Goal: Task Accomplishment & Management: Complete application form

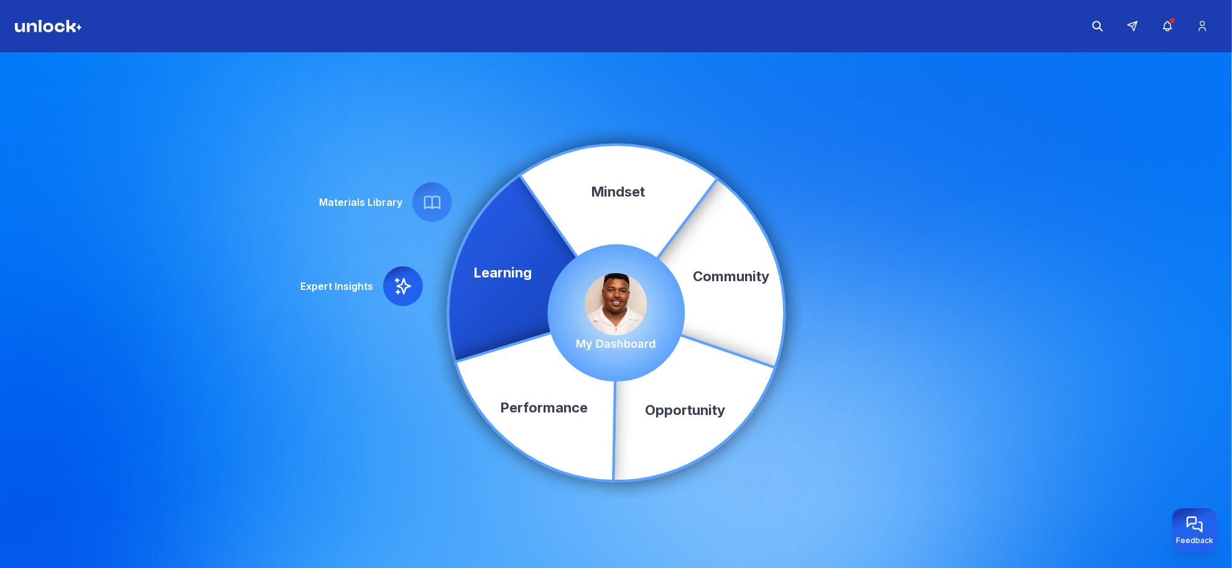
click at [611, 305] on img at bounding box center [616, 304] width 62 height 62
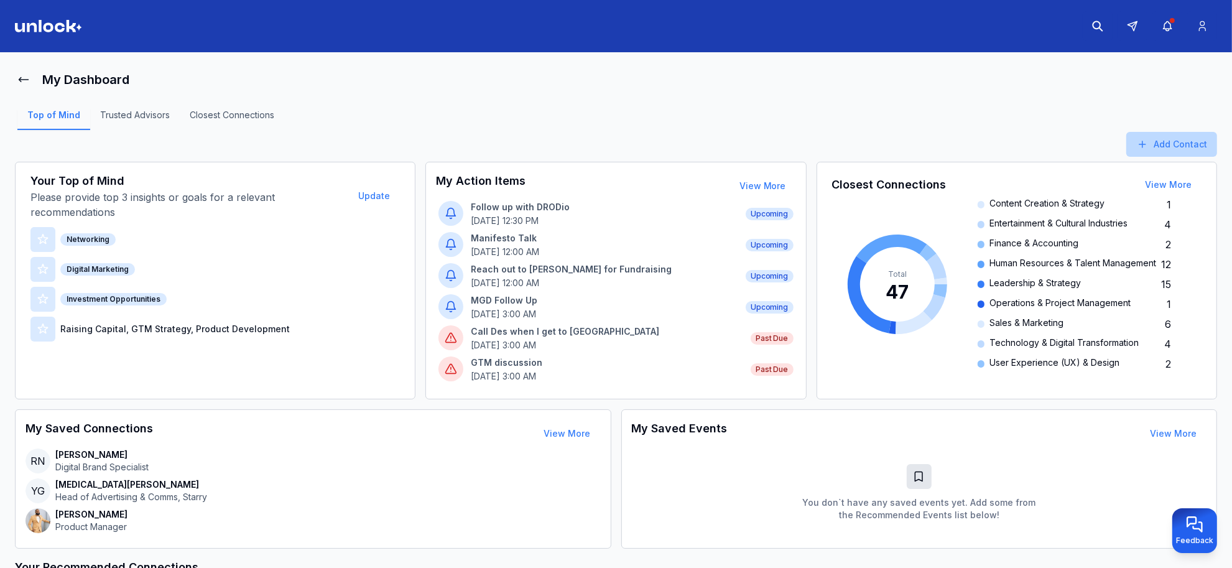
click at [1173, 148] on button "Add Contact" at bounding box center [1171, 144] width 91 height 25
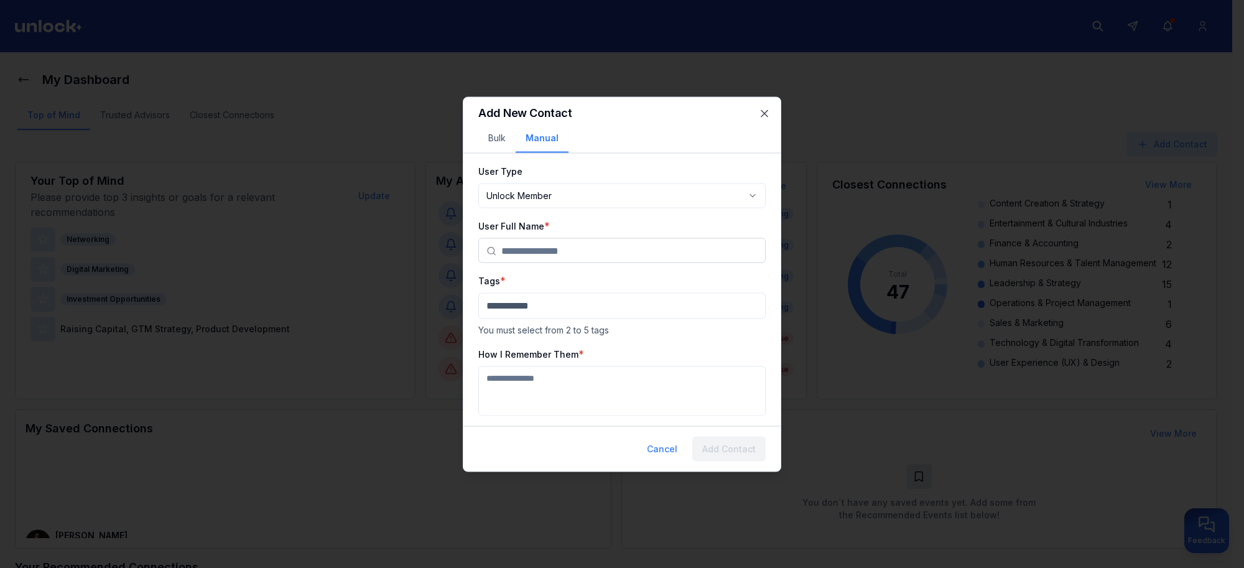
click at [570, 196] on body "My Dashboard Top of Mind Trusted Advisors Closest Connections Add Contact Your …" at bounding box center [616, 284] width 1232 height 568
select select "********"
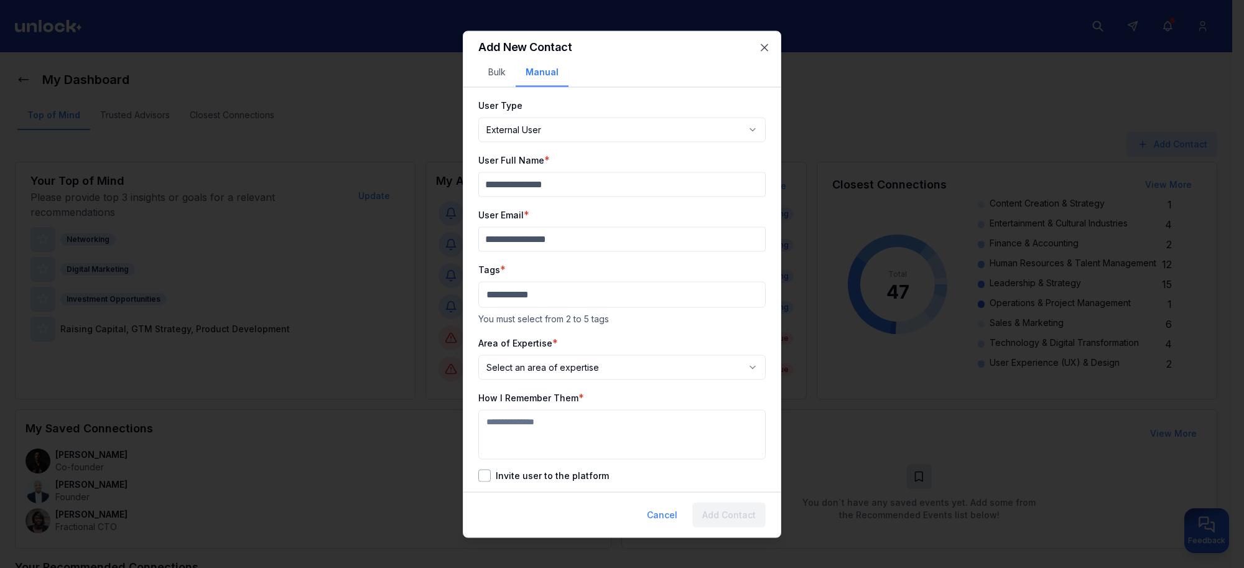
click at [525, 185] on input "User Full Name" at bounding box center [621, 184] width 287 height 25
type input "**********"
click at [532, 252] on div "**********" at bounding box center [621, 289] width 287 height 384
click at [540, 239] on input "User Email" at bounding box center [621, 238] width 287 height 25
click at [642, 241] on input "User Email" at bounding box center [621, 238] width 287 height 25
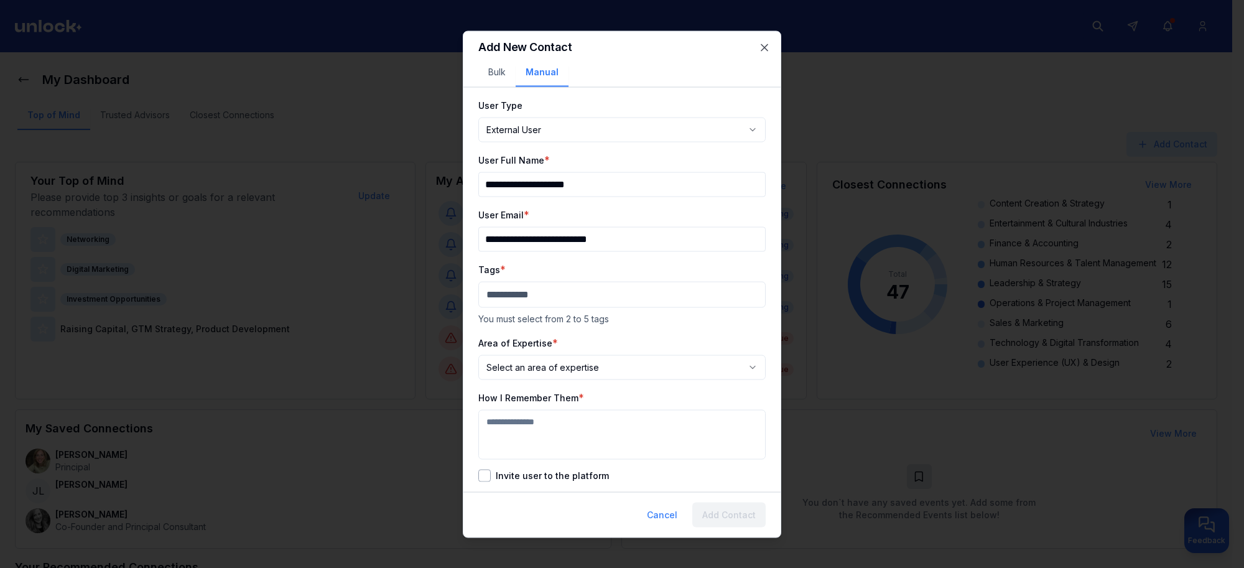
type input "**********"
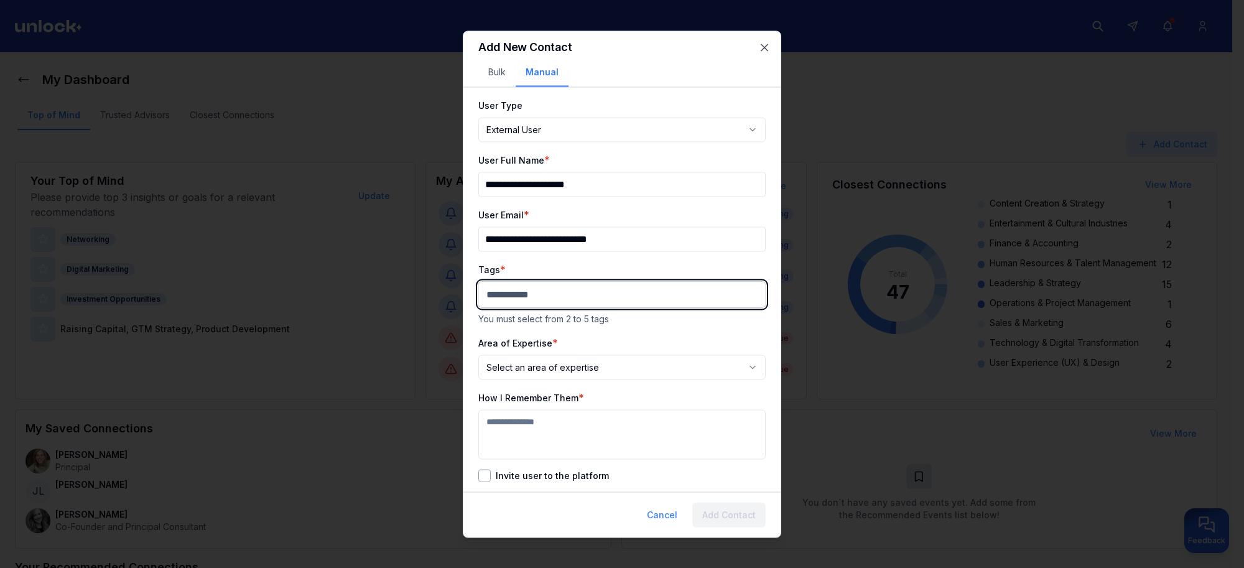
click at [607, 297] on body "My Dashboard Top of Mind Trusted Advisors Closest Connections Add Contact Your …" at bounding box center [616, 284] width 1232 height 568
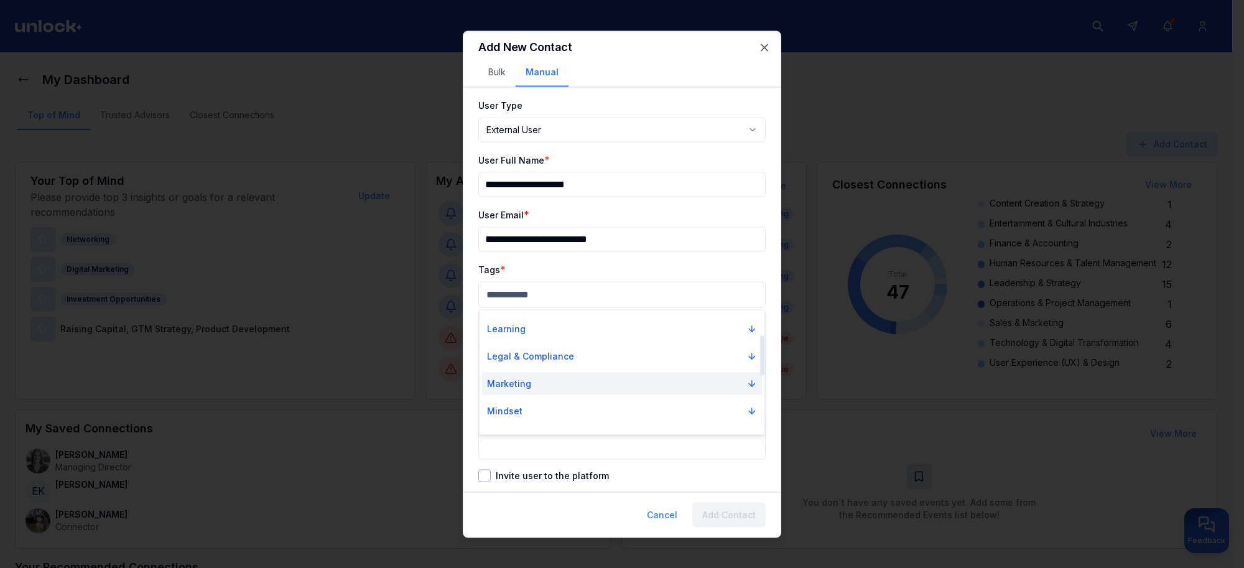
click at [525, 389] on p "Marketing" at bounding box center [509, 383] width 44 height 12
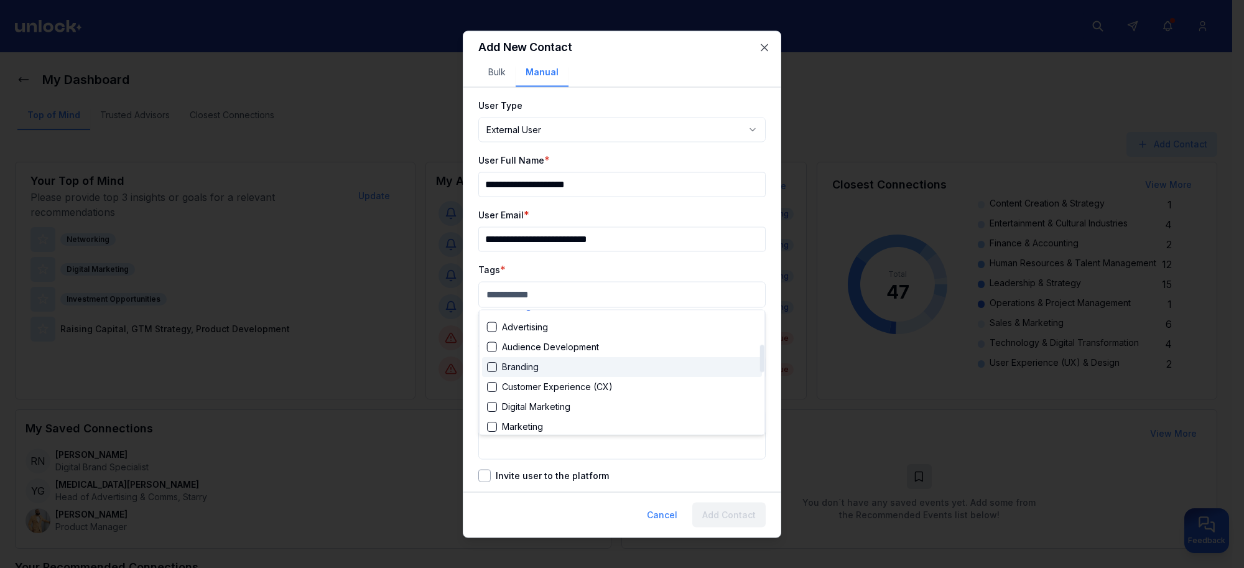
click at [492, 367] on div "Suggestions" at bounding box center [492, 367] width 10 height 10
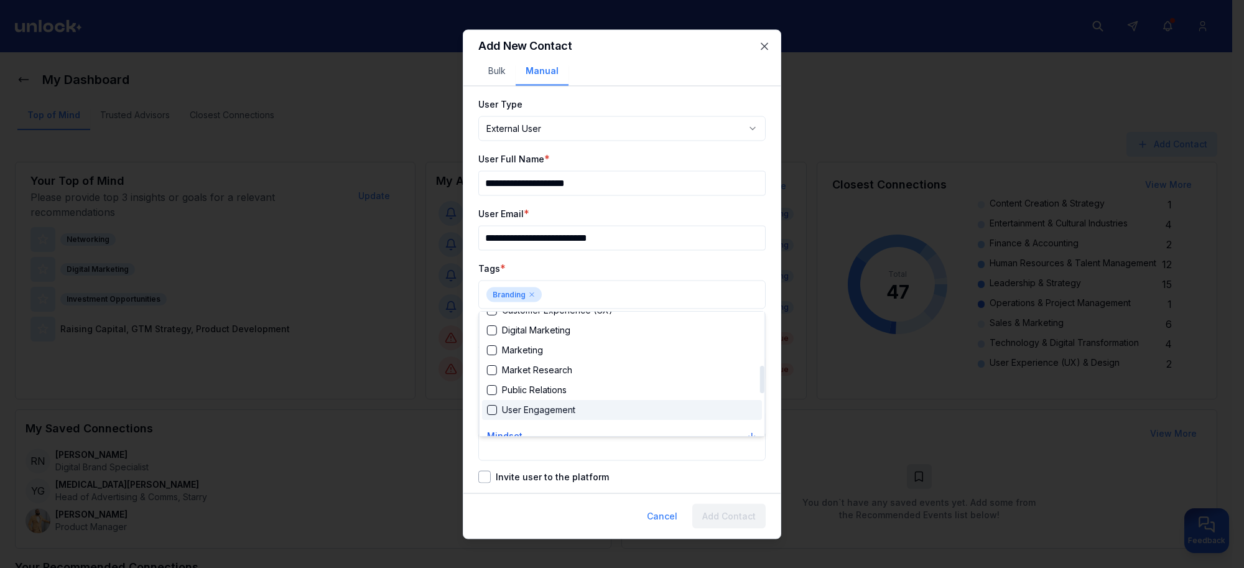
scroll to position [311, 0]
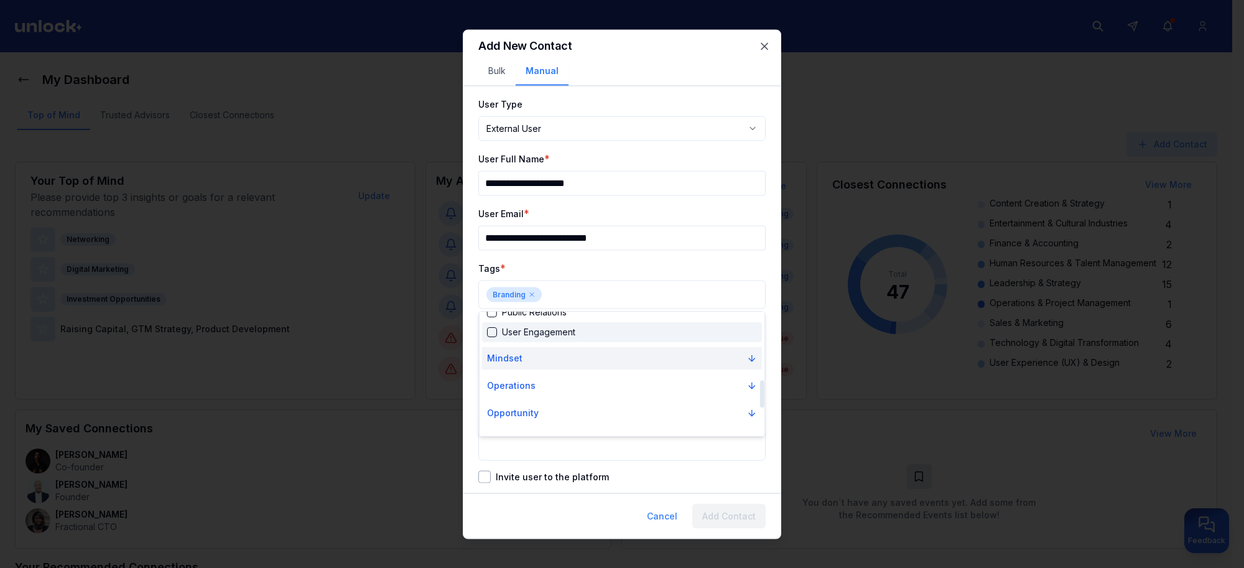
click at [524, 361] on button "Mindset" at bounding box center [622, 358] width 280 height 22
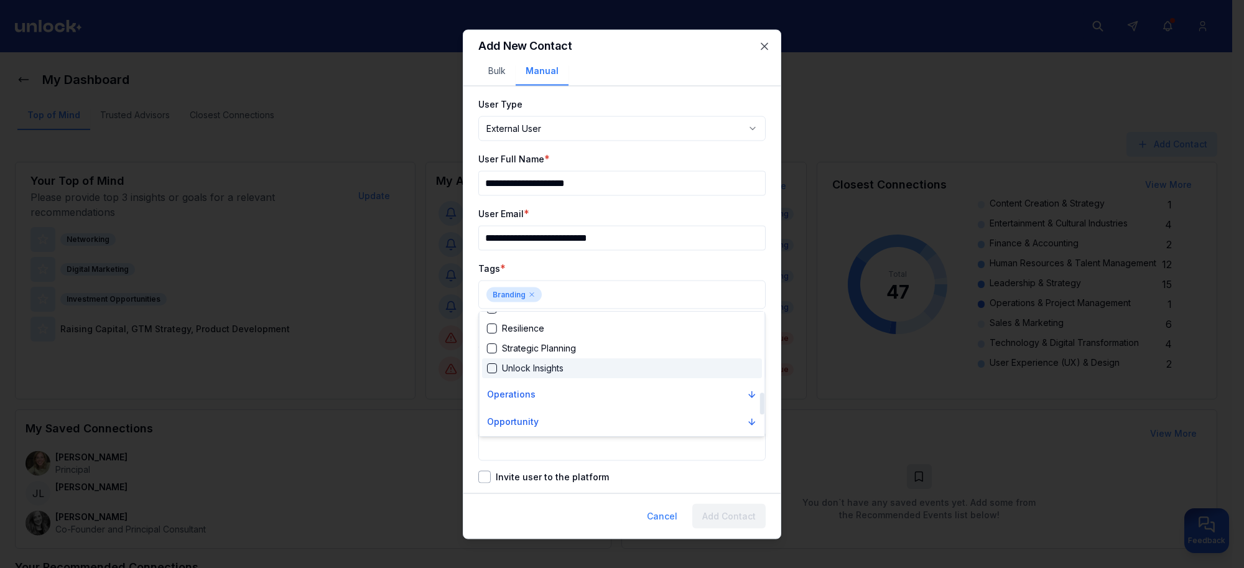
scroll to position [466, 0]
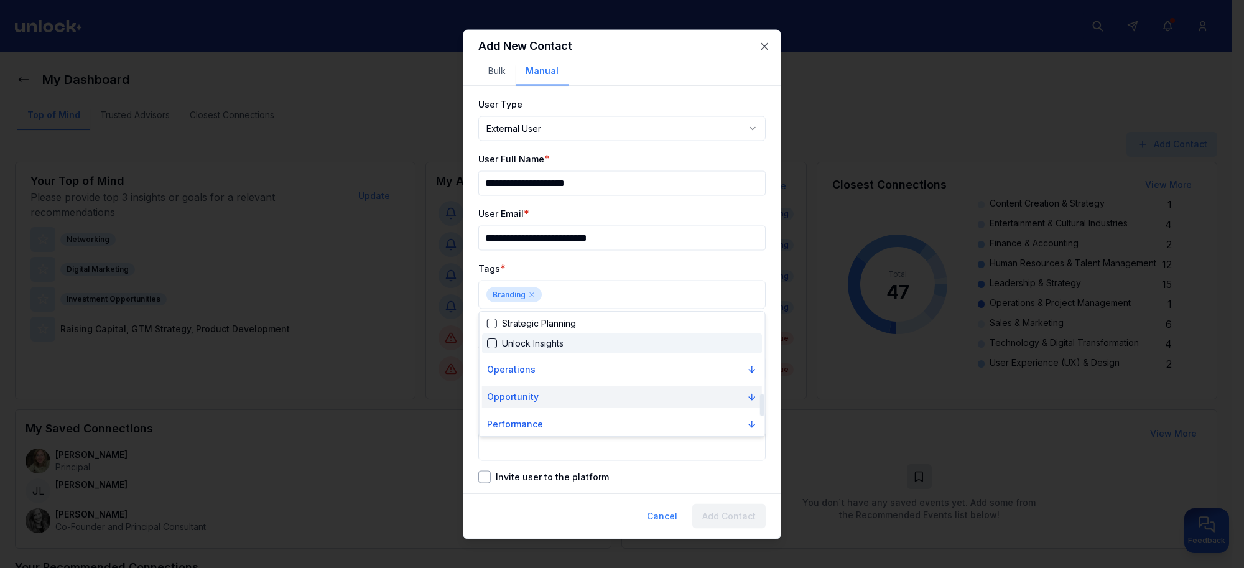
click at [516, 395] on p "Opportunity" at bounding box center [513, 397] width 52 height 12
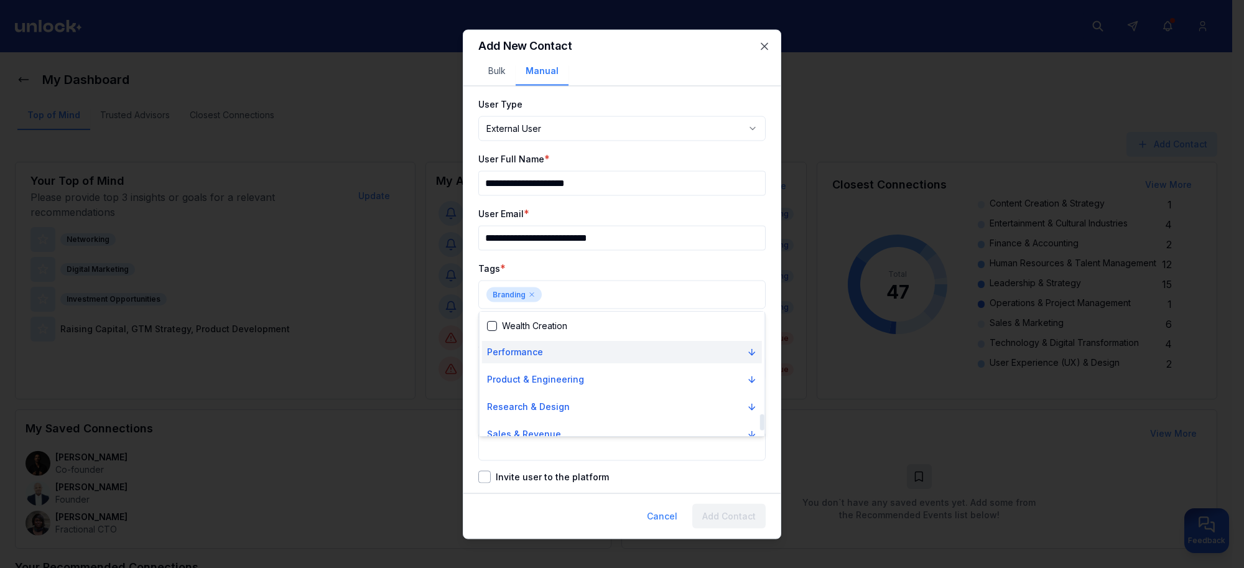
scroll to position [816, 0]
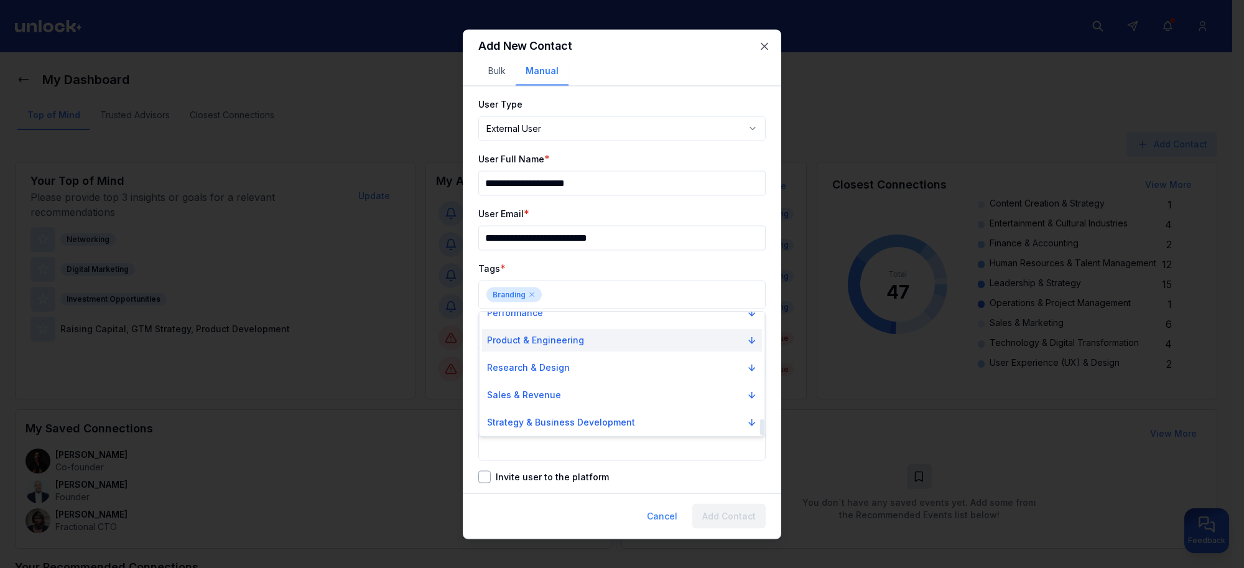
click at [535, 344] on p "Product & Engineering" at bounding box center [535, 340] width 97 height 12
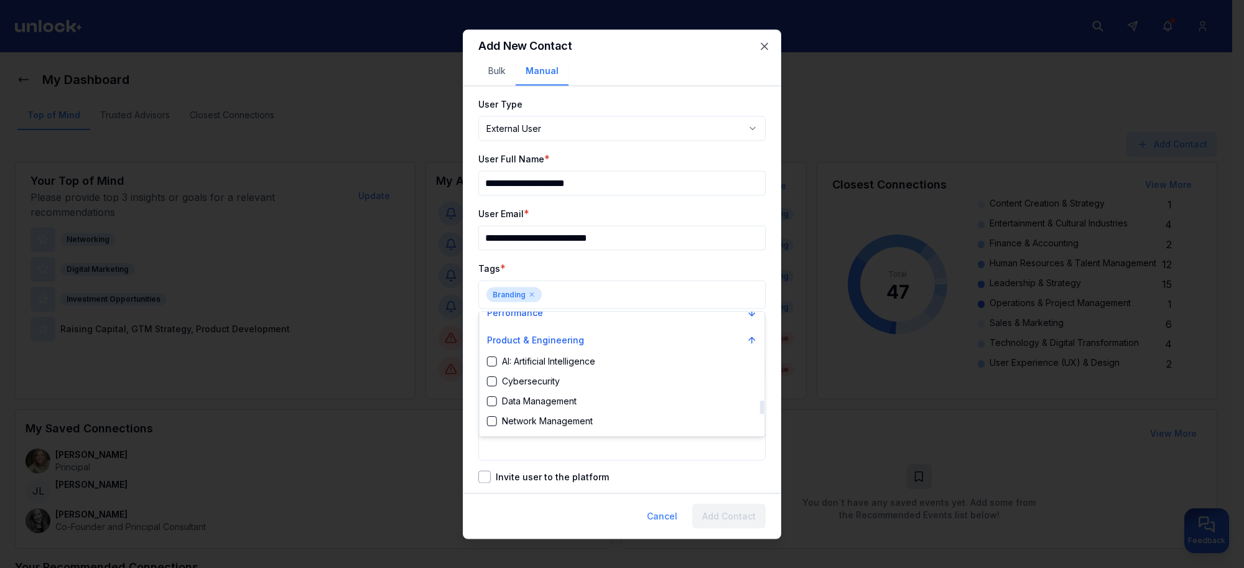
scroll to position [739, 0]
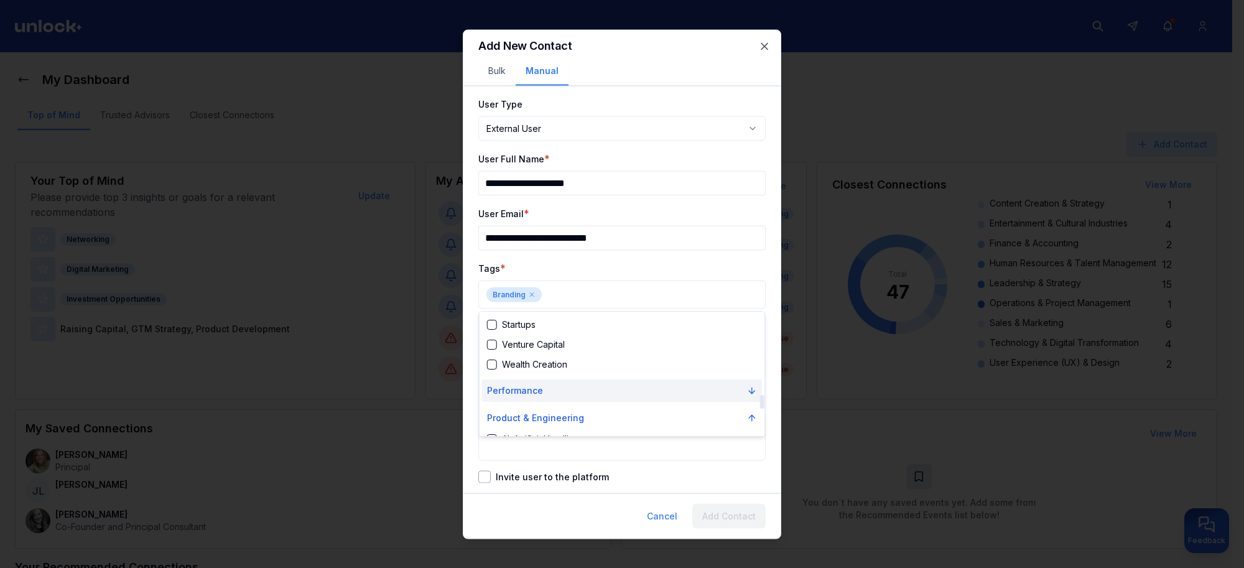
click at [545, 397] on button "Performance" at bounding box center [622, 390] width 280 height 22
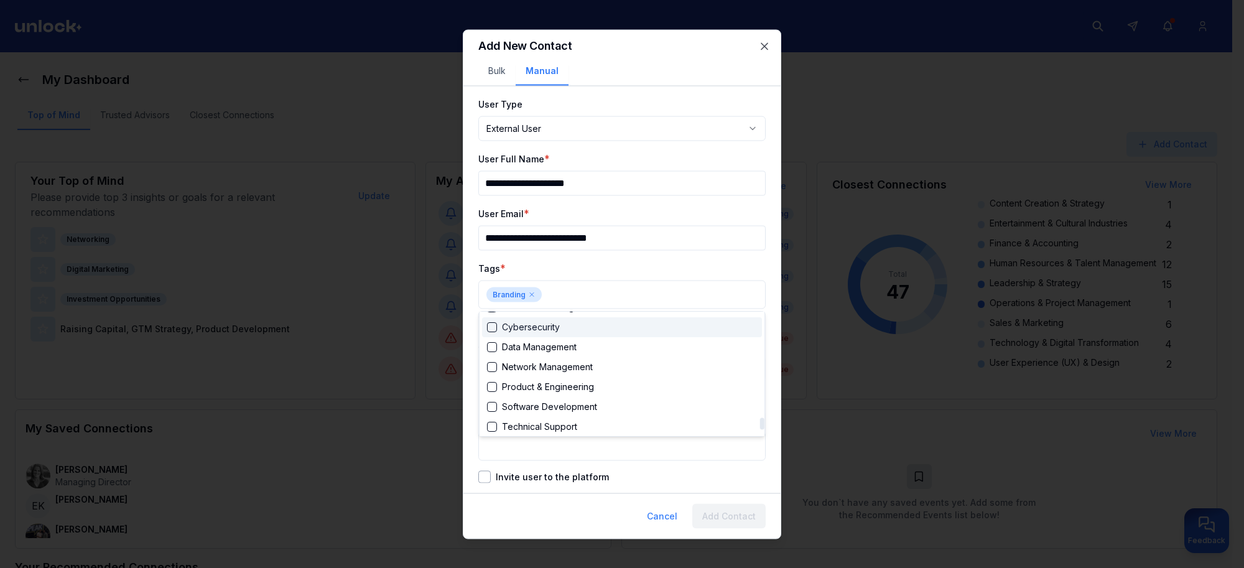
scroll to position [1127, 0]
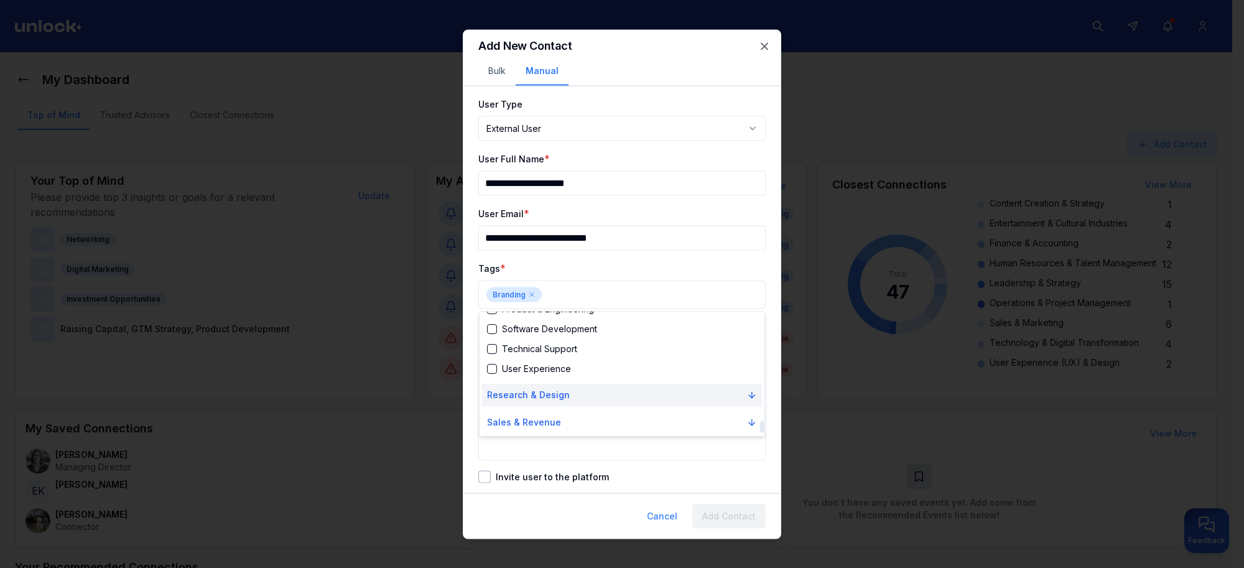
click at [566, 392] on button "Research & Design" at bounding box center [622, 395] width 280 height 22
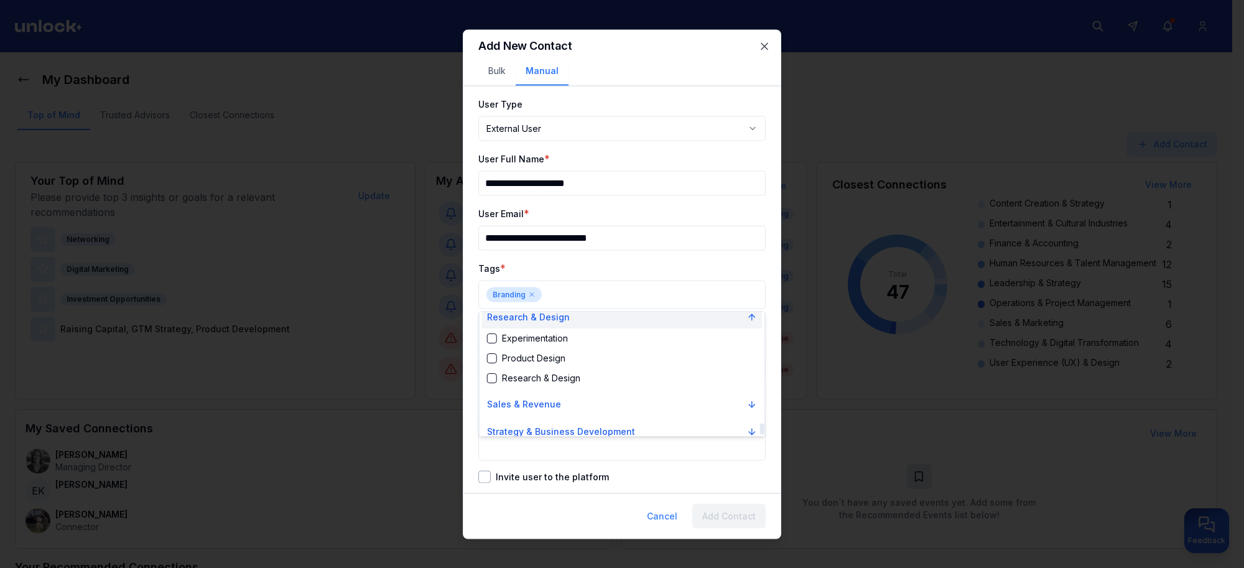
scroll to position [1214, 0]
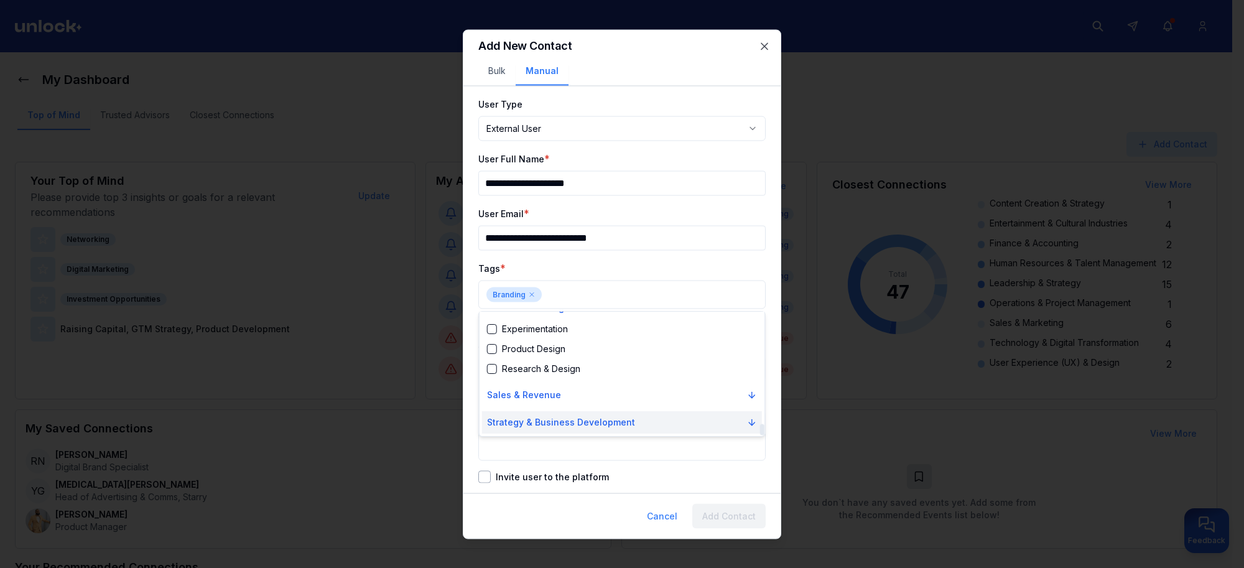
click at [558, 423] on p "Strategy & Business Development" at bounding box center [561, 422] width 148 height 12
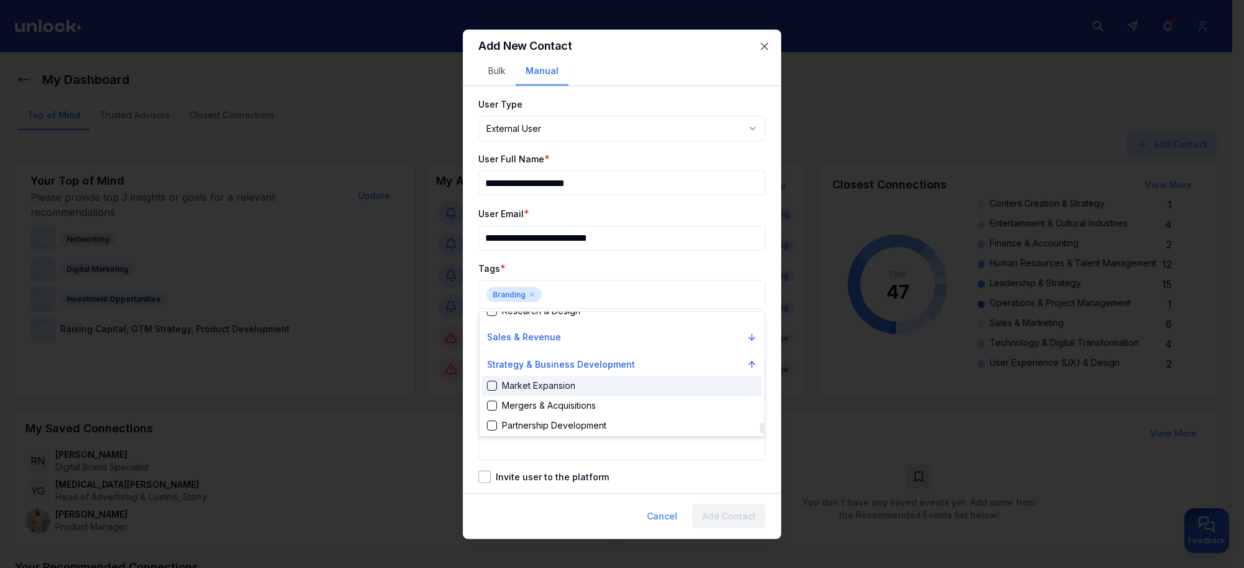
scroll to position [1294, 0]
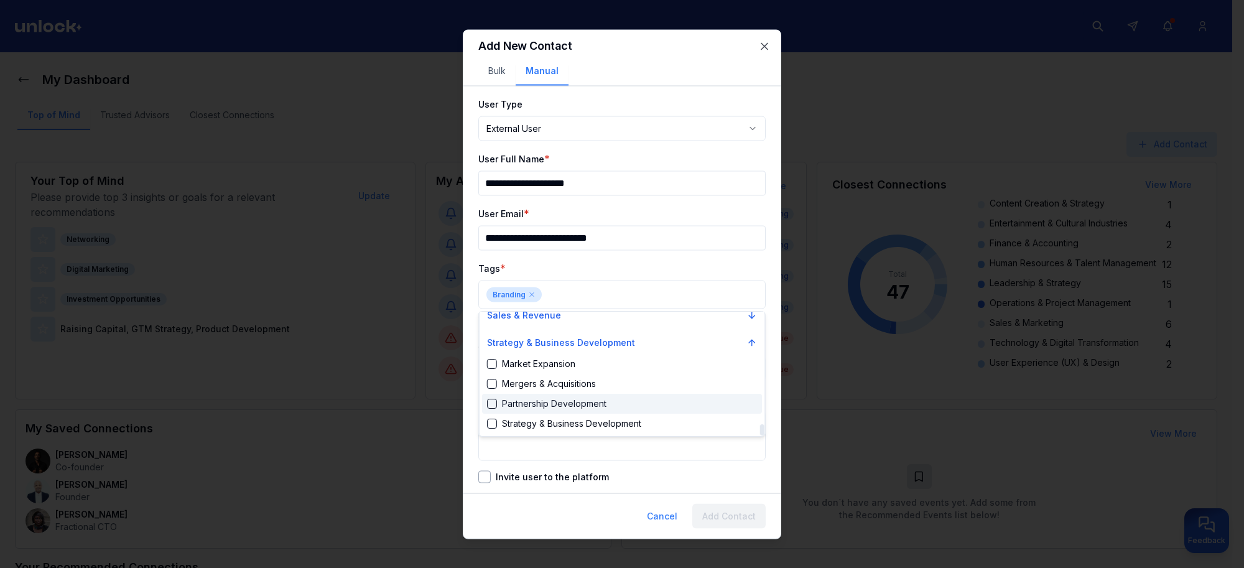
click at [492, 397] on div "Partnership Development" at bounding box center [546, 403] width 119 height 12
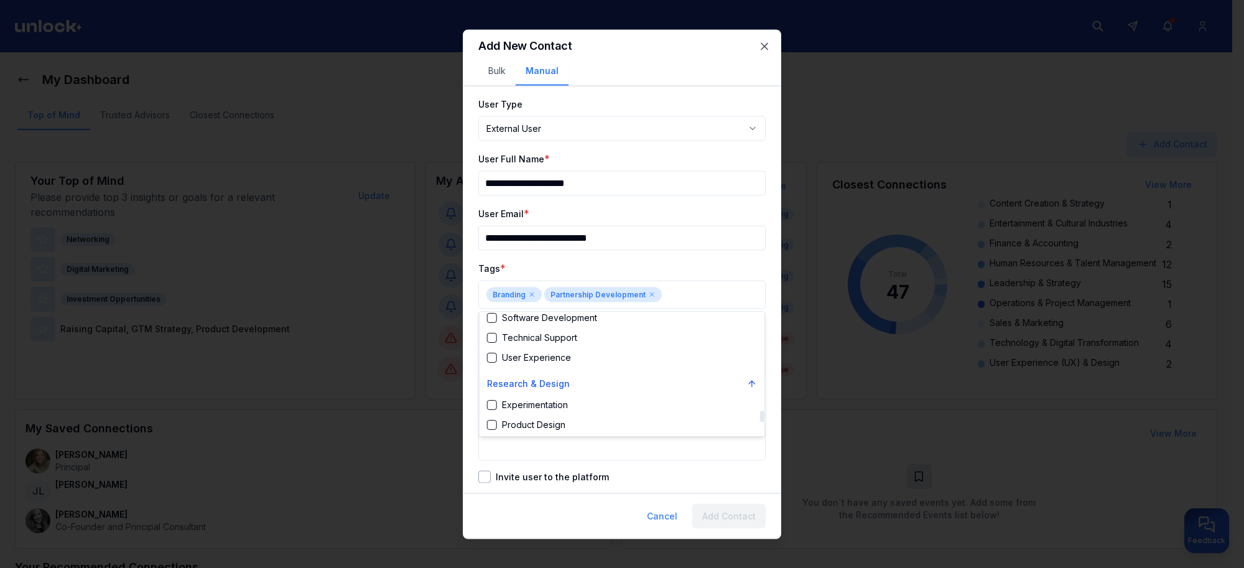
scroll to position [1216, 0]
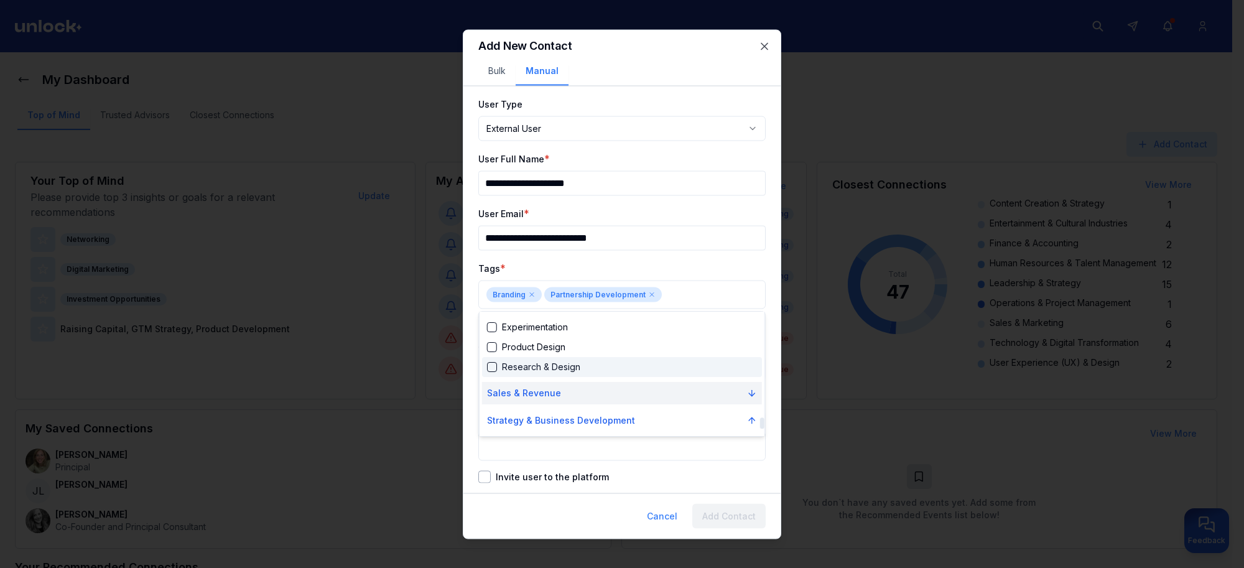
click at [564, 395] on button "Sales & Revenue" at bounding box center [622, 393] width 280 height 22
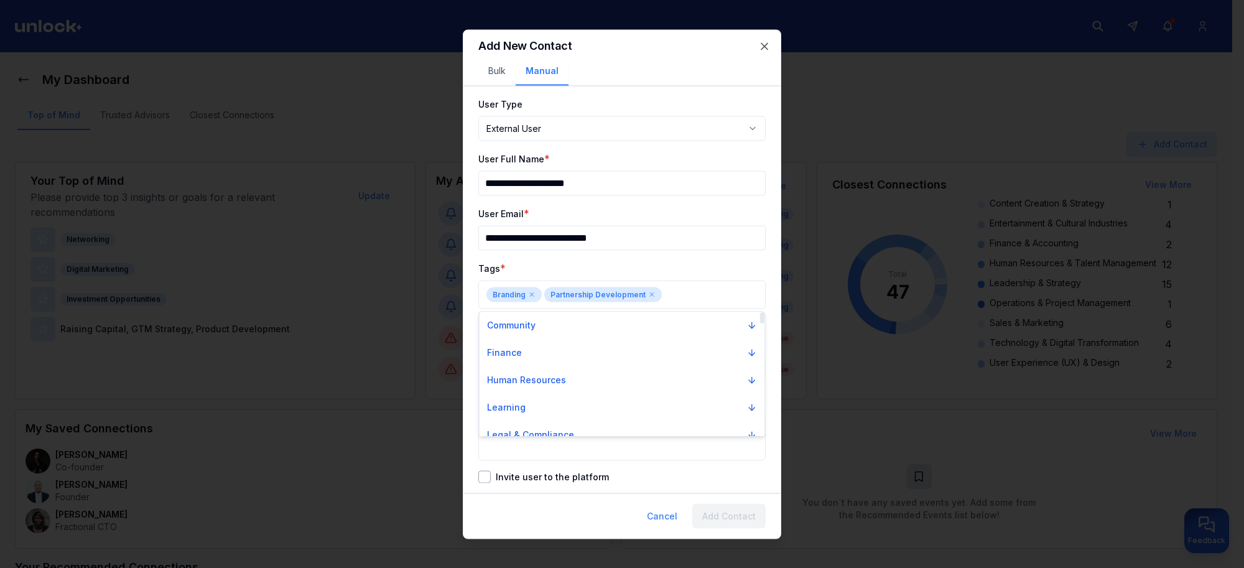
scroll to position [0, 0]
click at [598, 378] on button "Human Resources" at bounding box center [622, 380] width 280 height 22
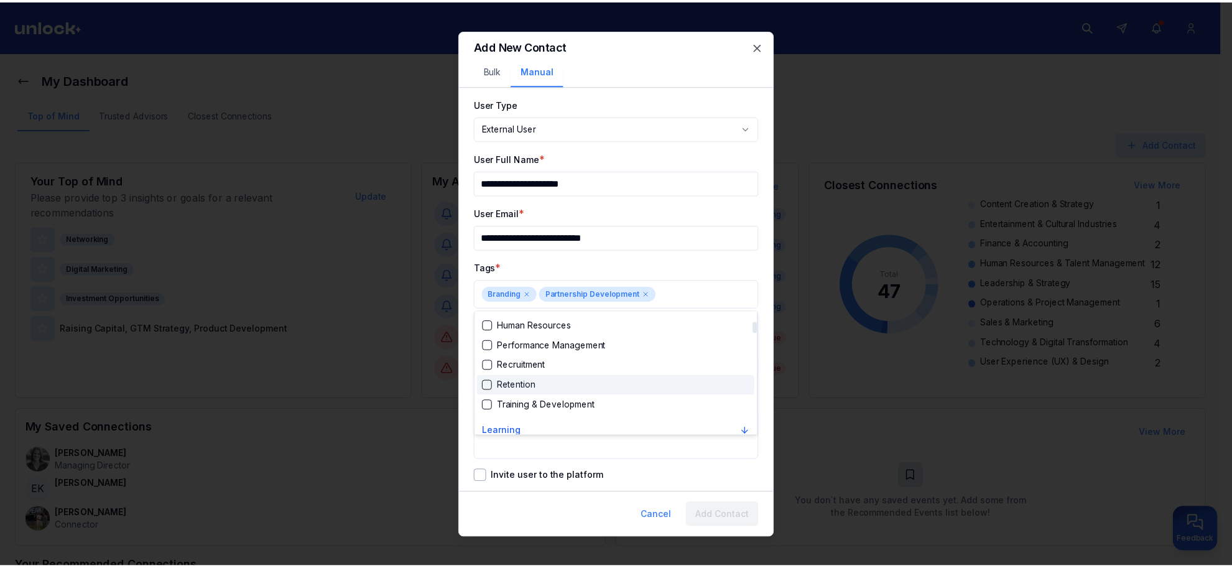
scroll to position [78, 0]
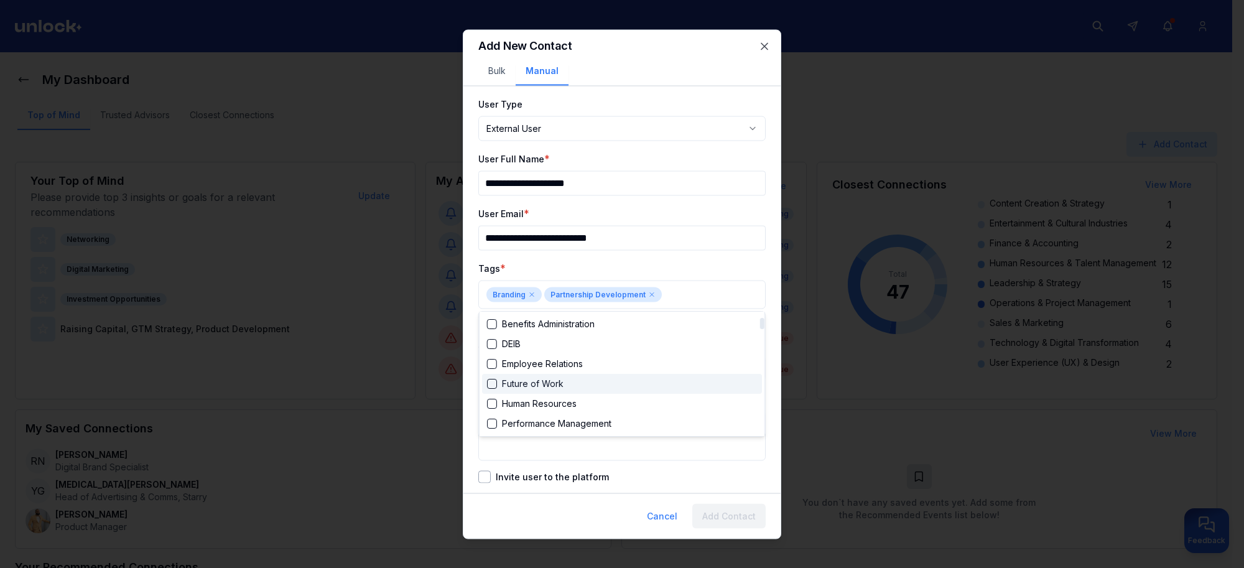
click at [489, 387] on div "Suggestions" at bounding box center [492, 384] width 10 height 10
click at [675, 257] on div at bounding box center [622, 284] width 1244 height 568
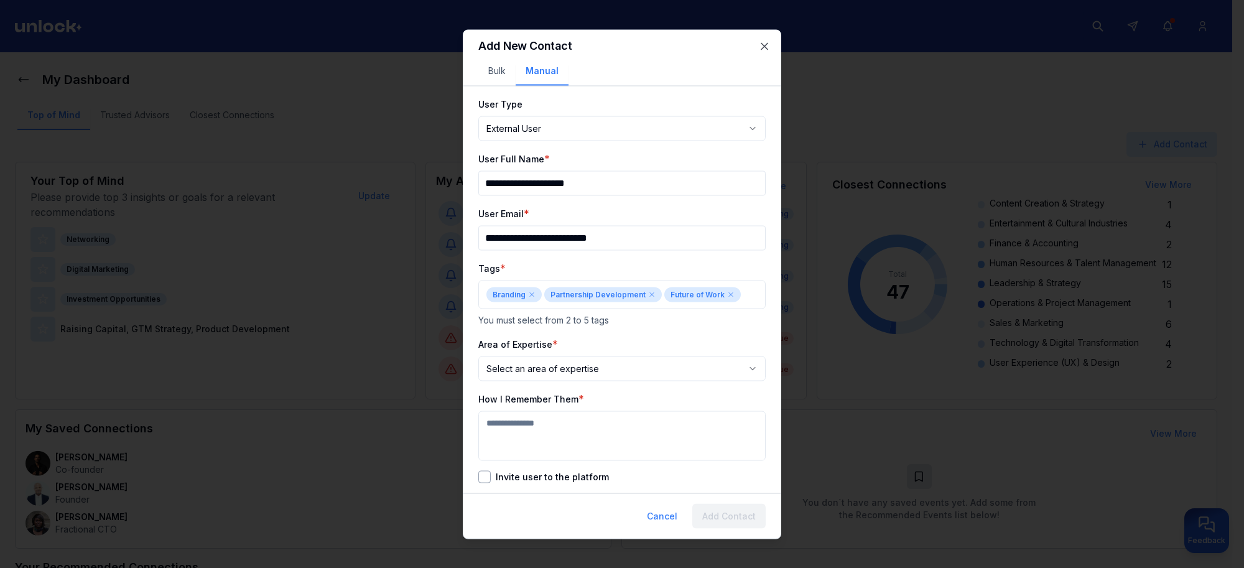
click at [524, 365] on body "My Dashboard Top of Mind Trusted Advisors Closest Connections Add Contact Your …" at bounding box center [616, 284] width 1232 height 568
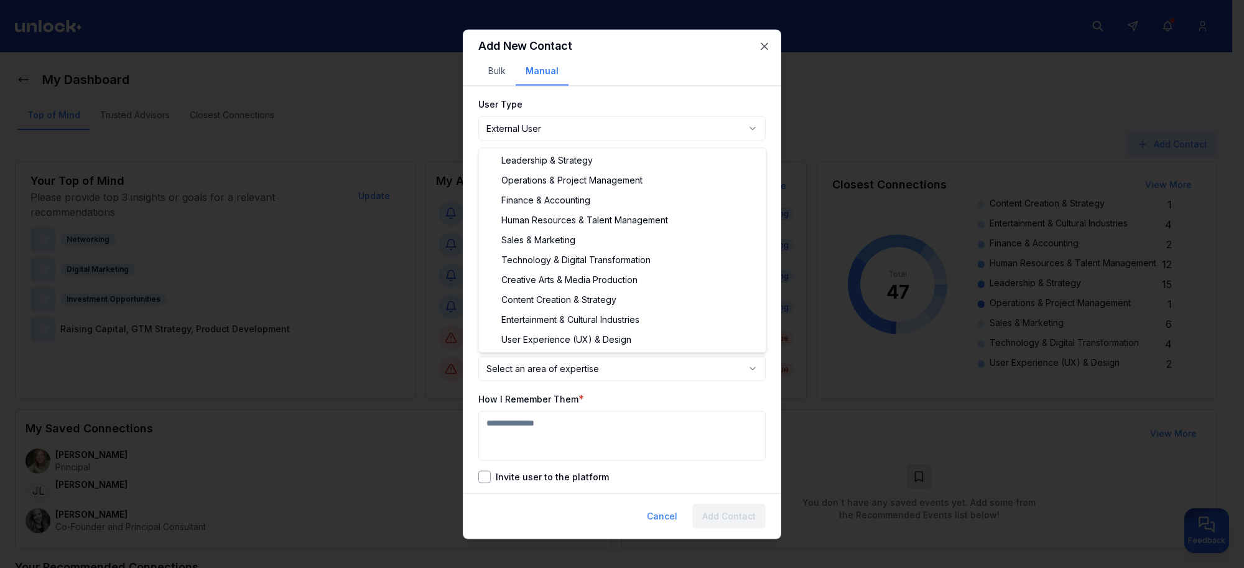
select select "**********"
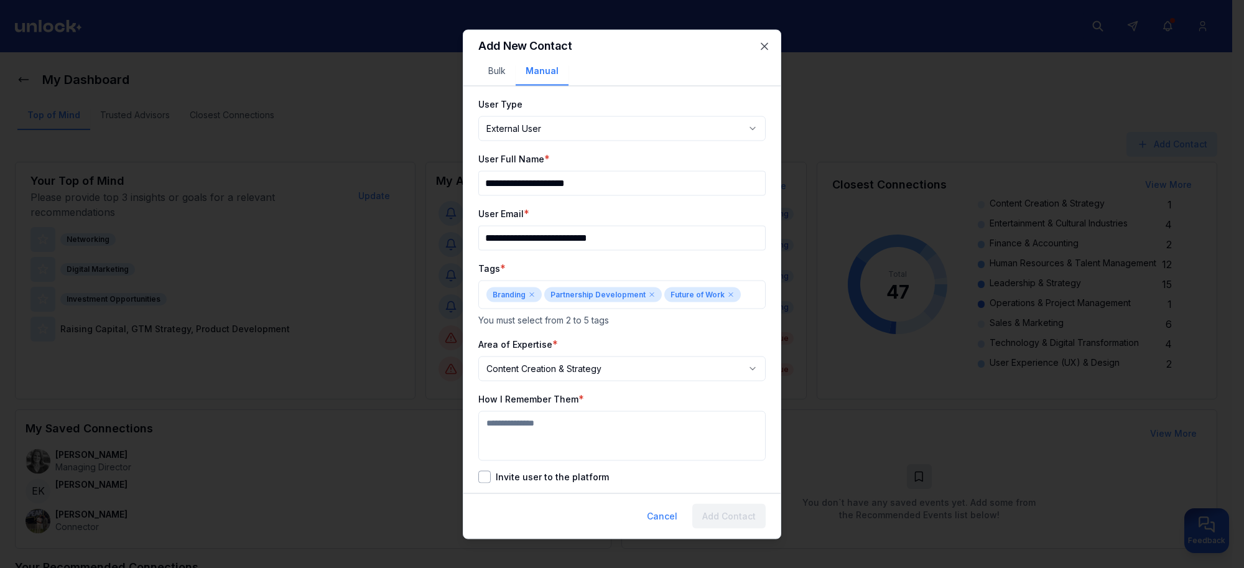
click at [532, 423] on textarea "How I Remember Them" at bounding box center [621, 435] width 287 height 50
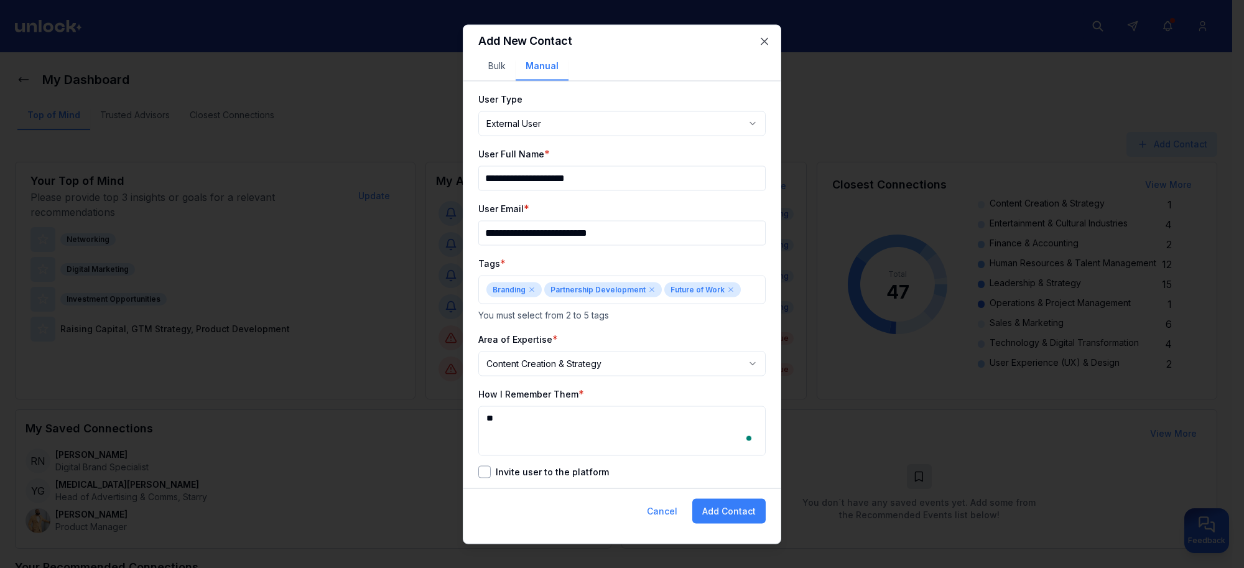
type textarea "*"
type textarea "**********"
click at [479, 474] on button "Invite user to the platform" at bounding box center [484, 471] width 12 height 12
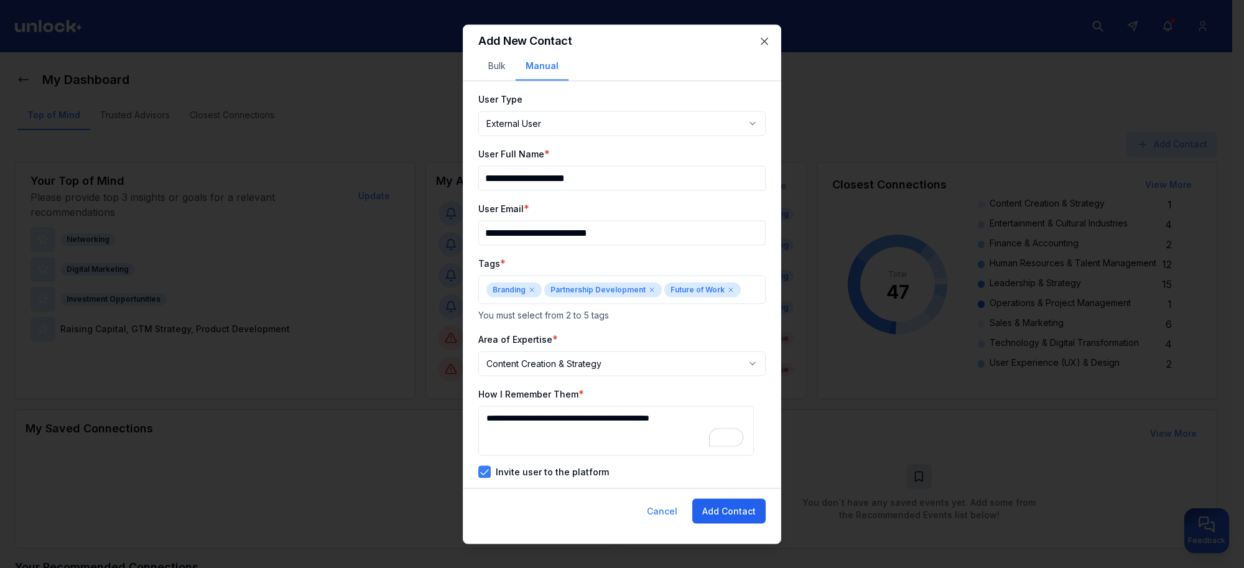
click at [741, 517] on button "Add Contact" at bounding box center [728, 510] width 73 height 25
select select "********"
